Goal: Find specific page/section: Find specific page/section

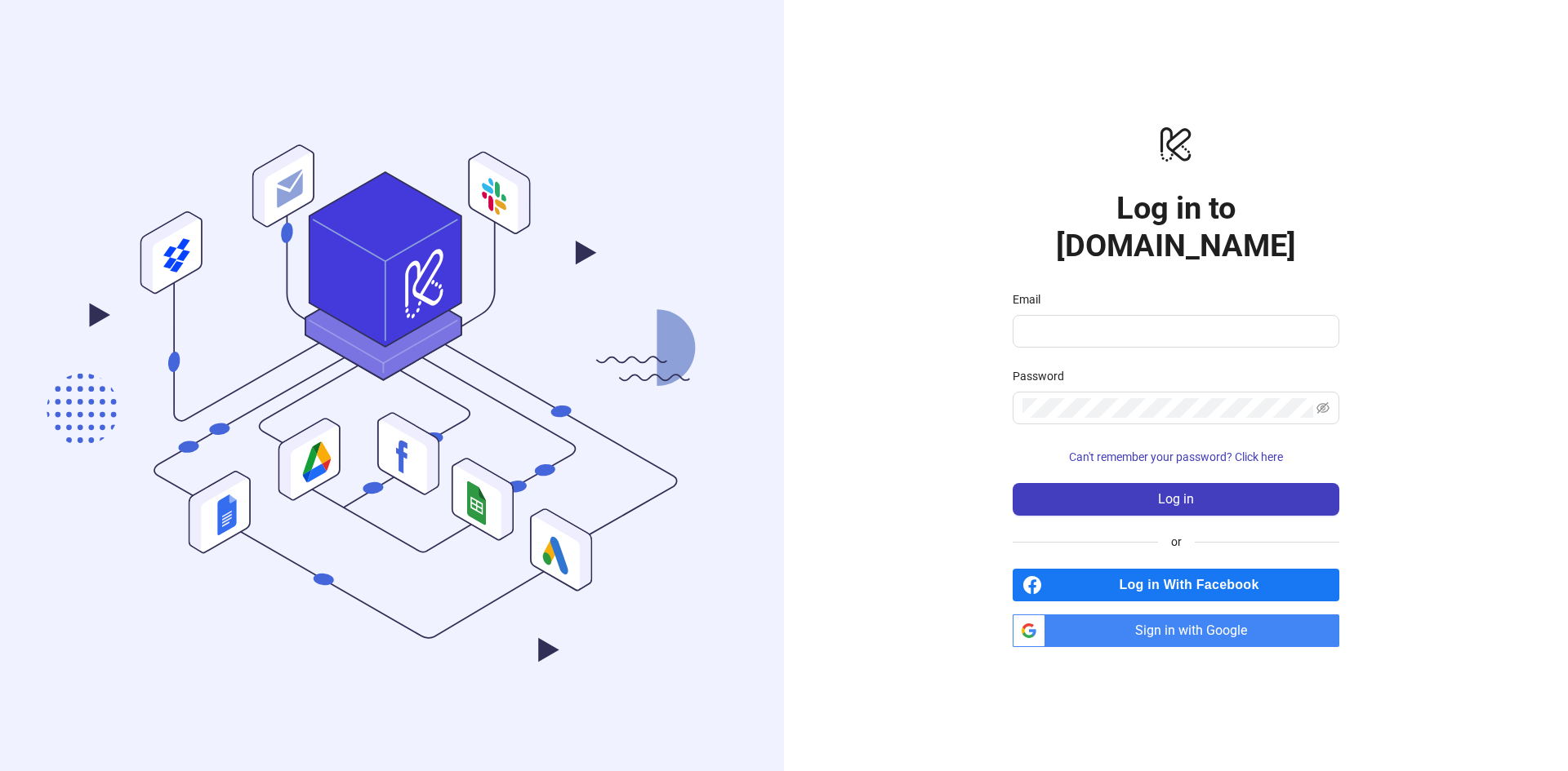
click at [1192, 614] on span "Sign in with Google" at bounding box center [1195, 631] width 288 height 33
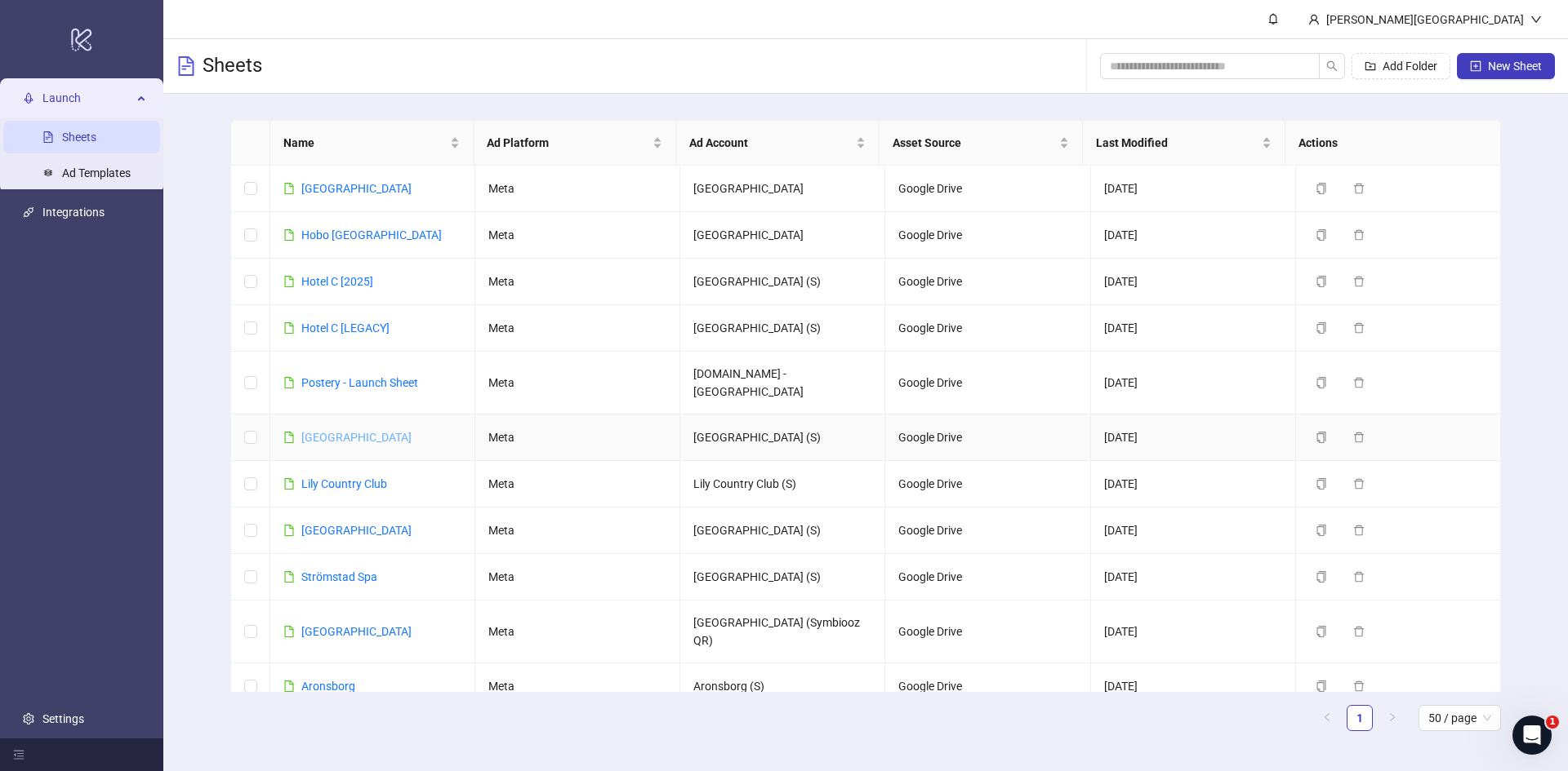
click at [335, 431] on link "[GEOGRAPHIC_DATA]" at bounding box center [356, 438] width 110 height 13
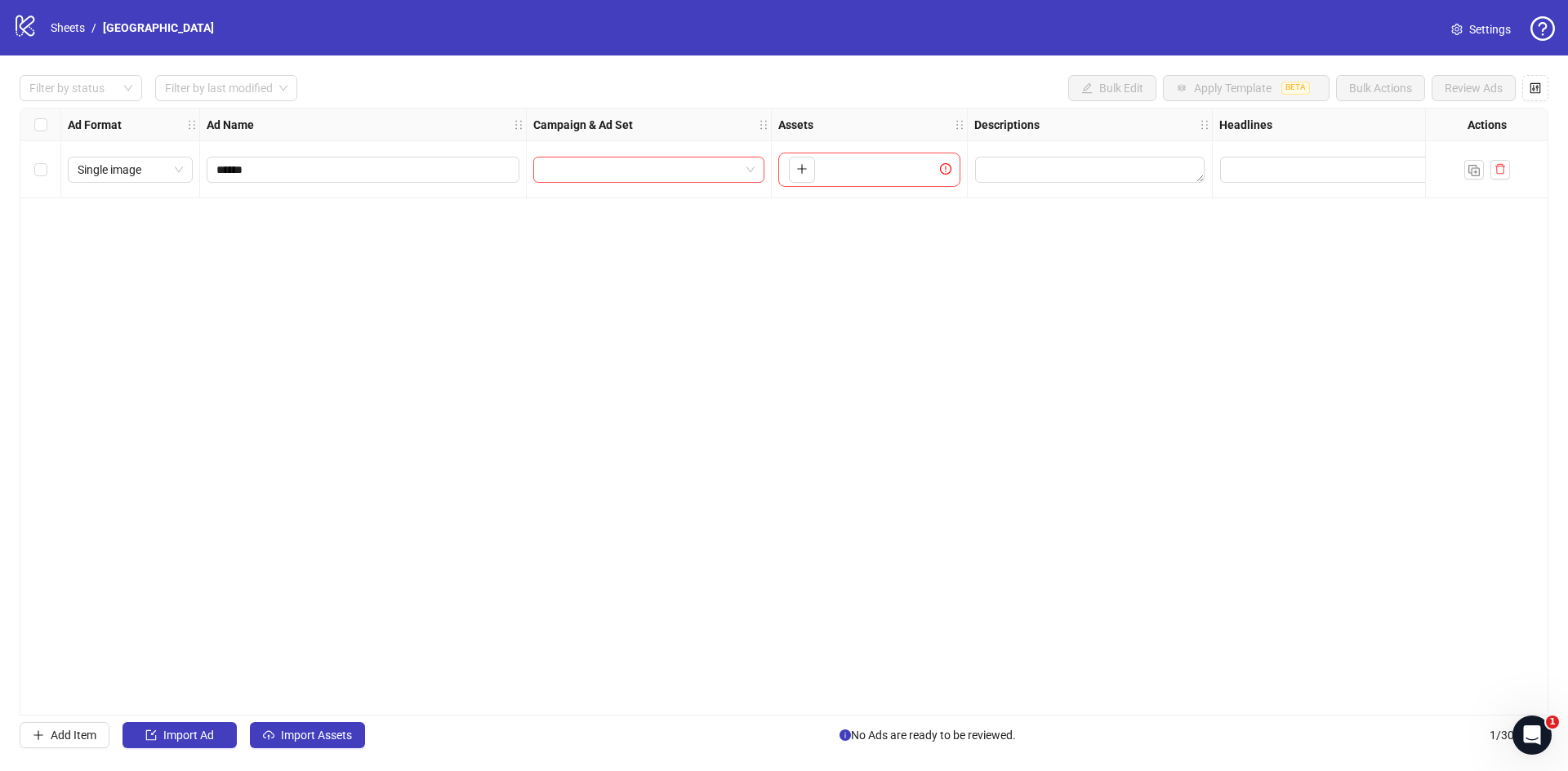
click at [180, 298] on div "Ad Format Ad Name Campaign & Ad Set Assets Descriptions Headlines Primary Texts…" at bounding box center [784, 412] width 1529 height 608
